Goal: Transaction & Acquisition: Purchase product/service

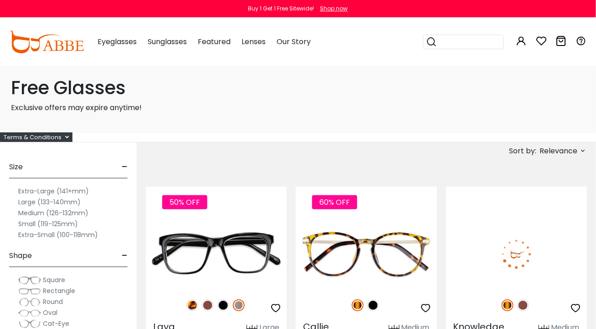
click at [67, 188] on label "Extra-Large (141+mm)" at bounding box center [53, 191] width 71 height 11
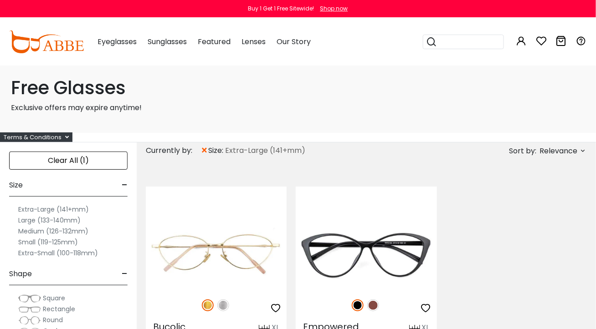
click at [55, 208] on label "Extra-Large (141+mm)" at bounding box center [53, 209] width 71 height 11
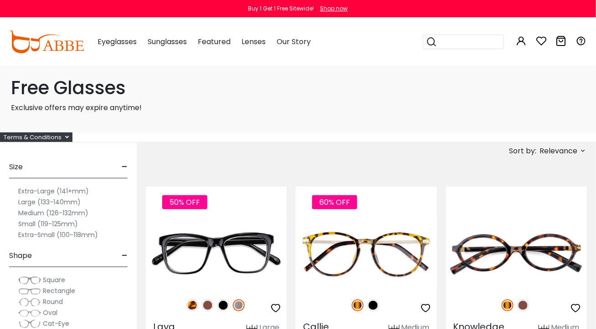
click at [39, 190] on label "Extra-Large (141+mm)" at bounding box center [53, 191] width 71 height 11
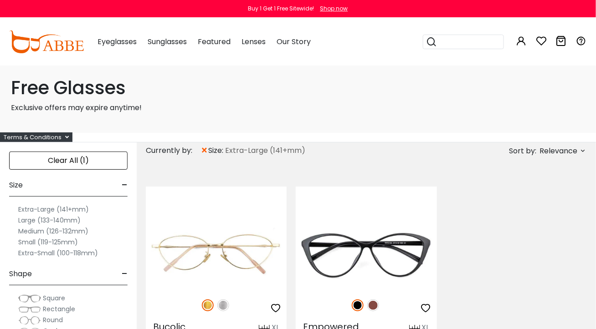
click at [49, 219] on label "Large (133-140mm)" at bounding box center [49, 220] width 62 height 11
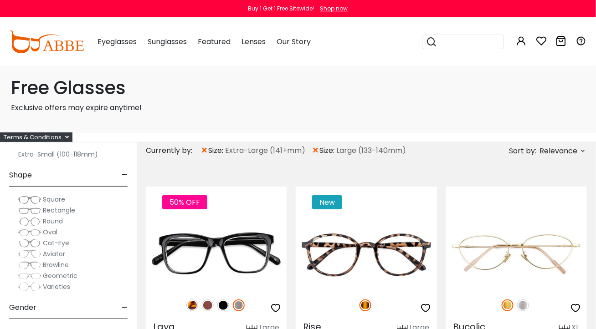
scroll to position [101, 0]
click at [32, 241] on img at bounding box center [29, 241] width 23 height 9
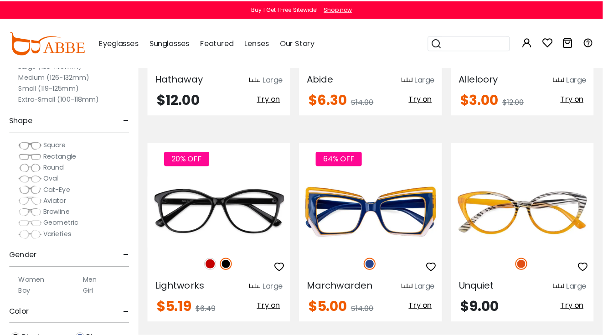
scroll to position [247, 0]
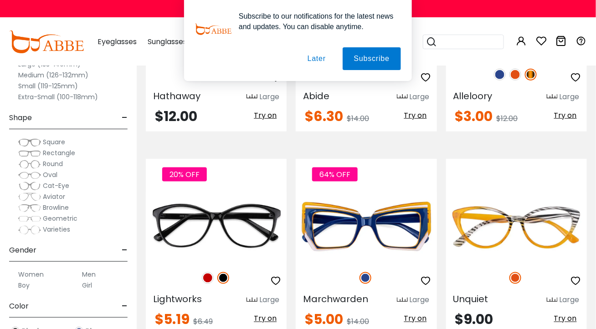
click at [0, 0] on button "Later" at bounding box center [0, 0] width 0 height 0
